Goal: Navigation & Orientation: Find specific page/section

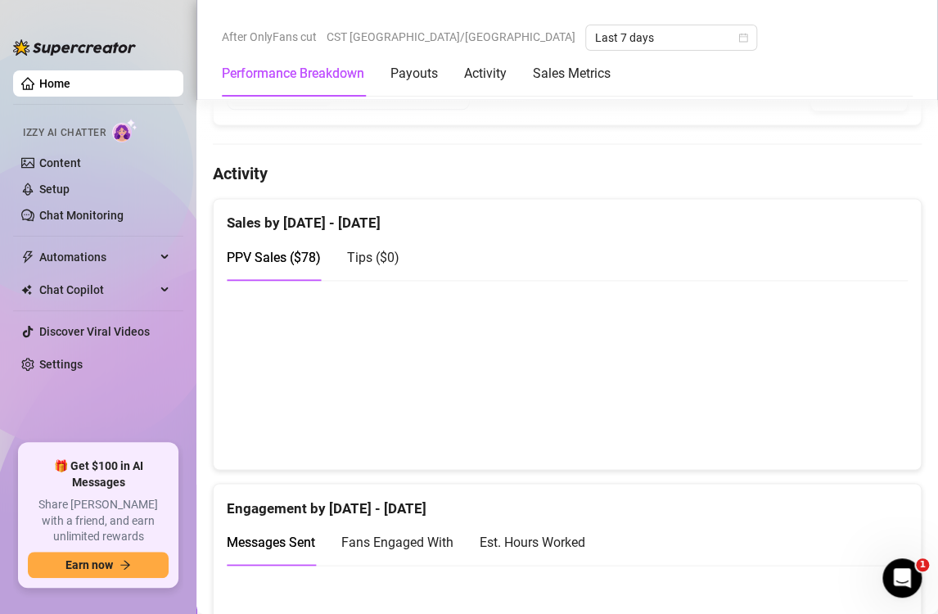
scroll to position [1146, 0]
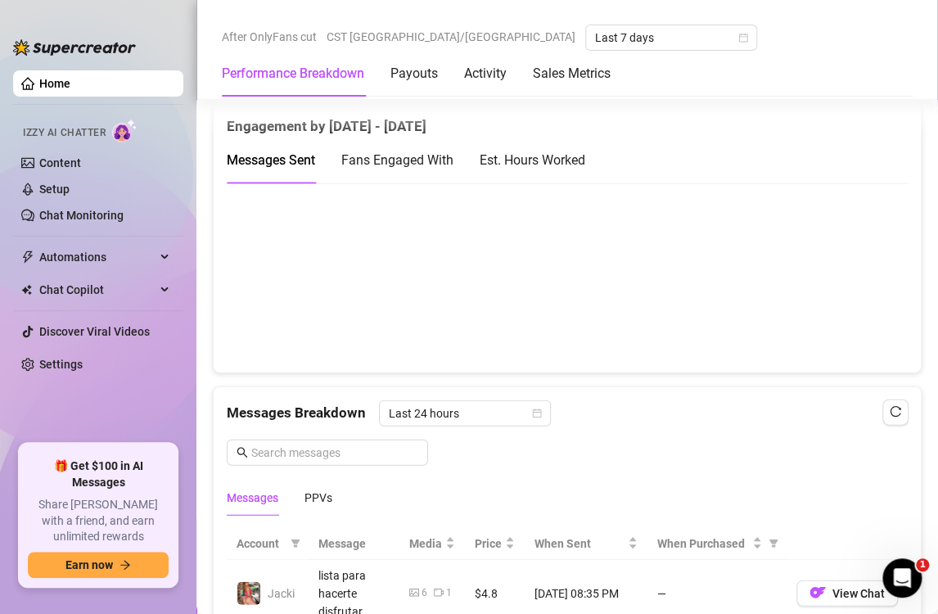
click at [580, 155] on div "Est. Hours Worked" at bounding box center [533, 159] width 106 height 20
